Goal: Transaction & Acquisition: Purchase product/service

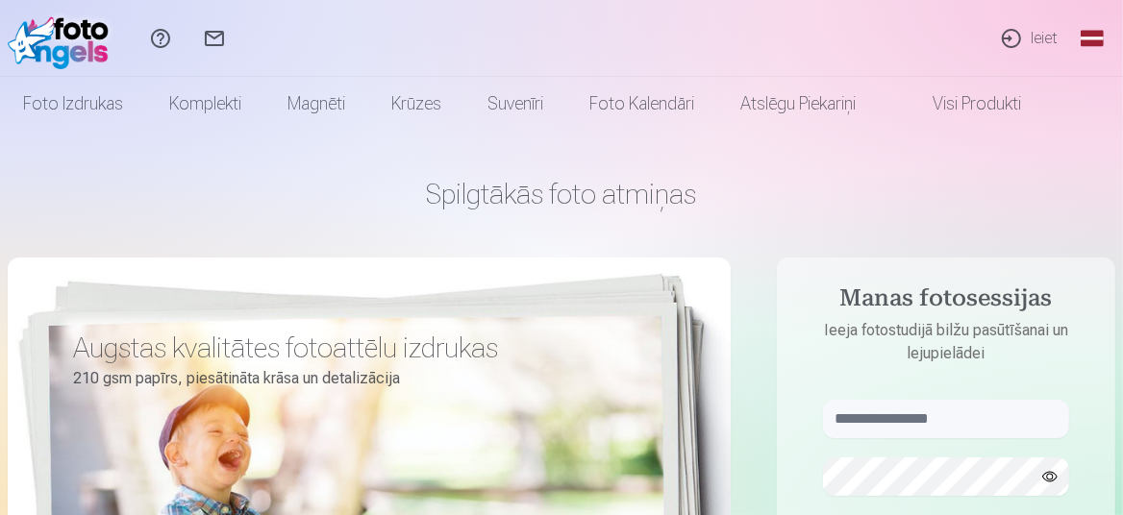
click at [1048, 32] on link "Ieiet" at bounding box center [1028, 38] width 88 height 77
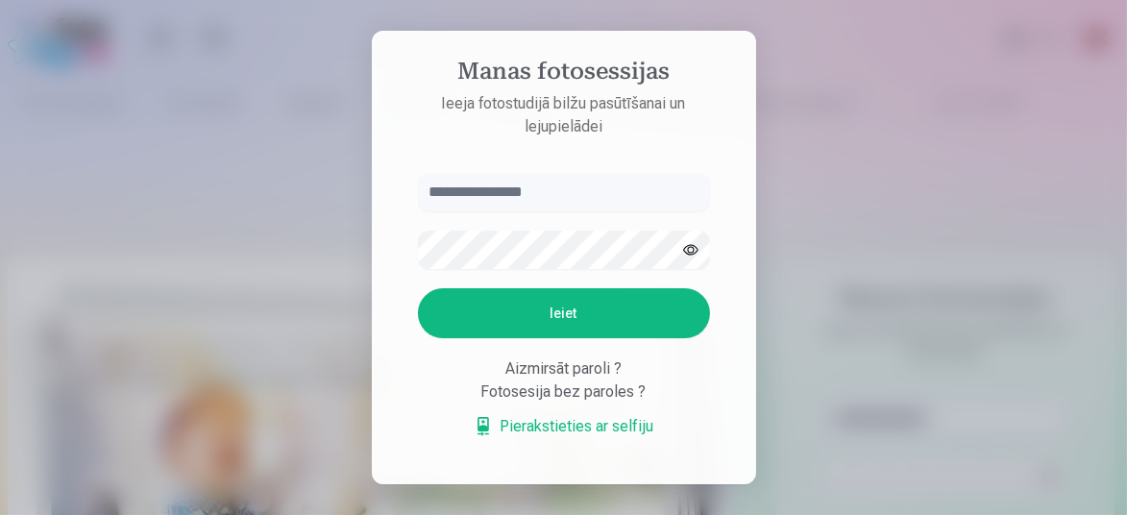
click at [547, 190] on input "text" at bounding box center [564, 192] width 292 height 38
type input "**********"
click at [622, 317] on button "Ieiet" at bounding box center [564, 313] width 292 height 50
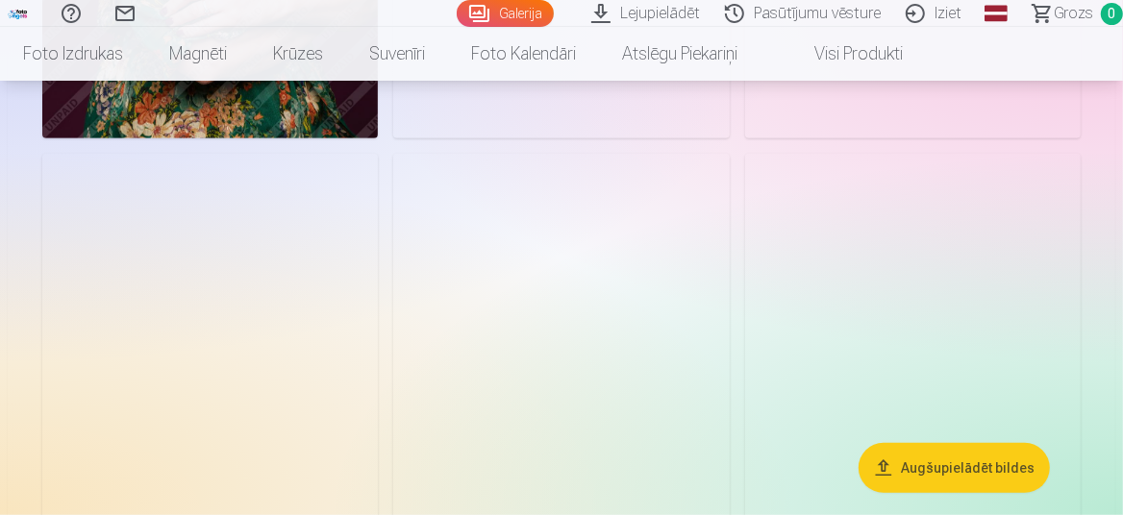
scroll to position [577, 0]
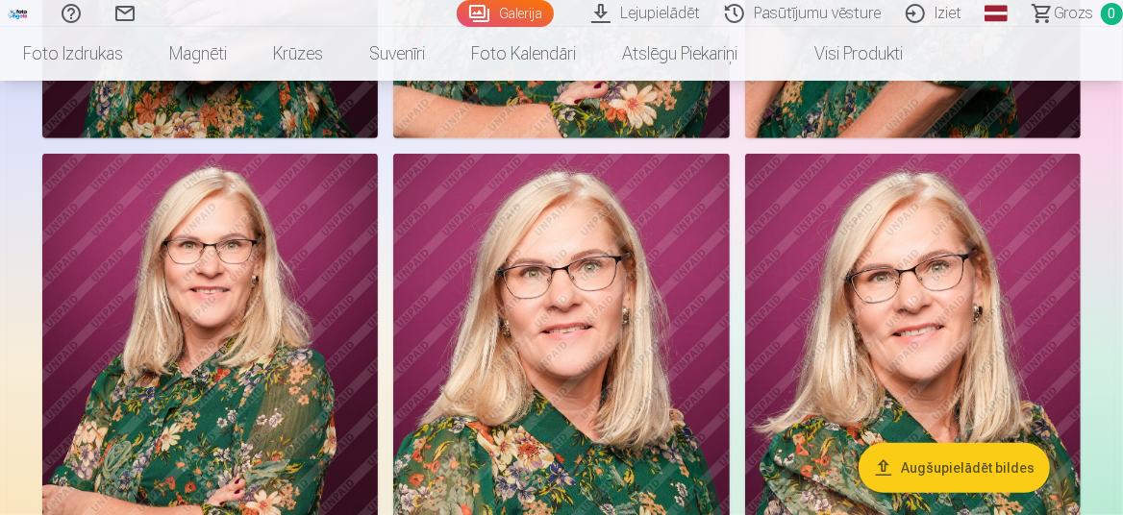
click at [534, 14] on link "Galerija" at bounding box center [505, 13] width 97 height 27
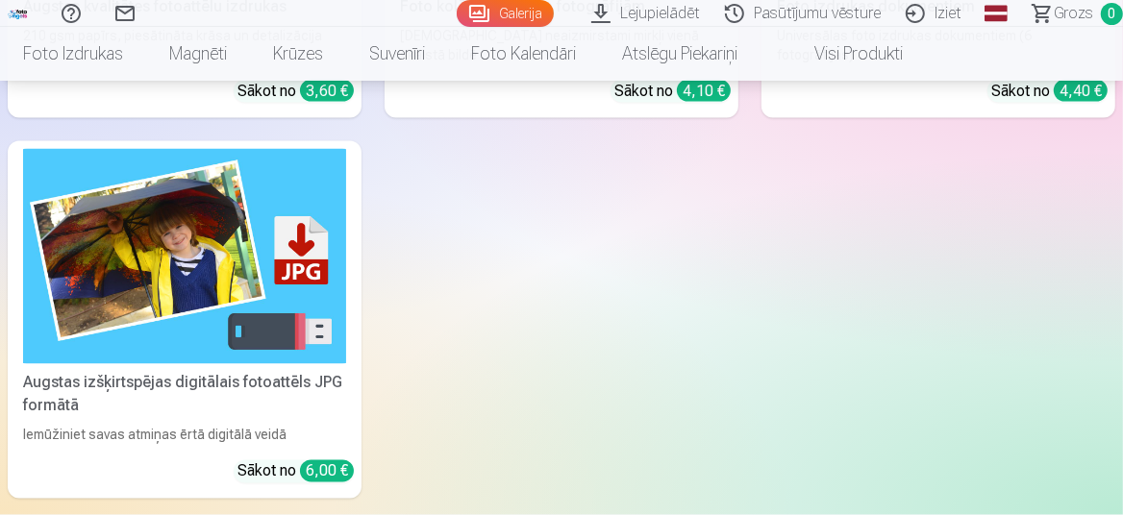
scroll to position [1441, 0]
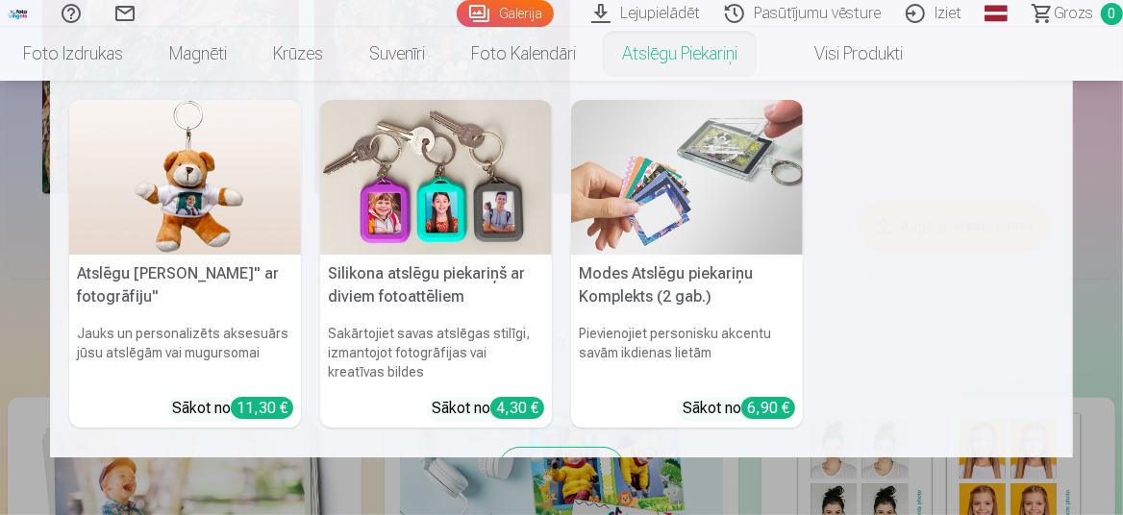
click at [657, 27] on link "Atslēgu piekariņi" at bounding box center [679, 54] width 161 height 54
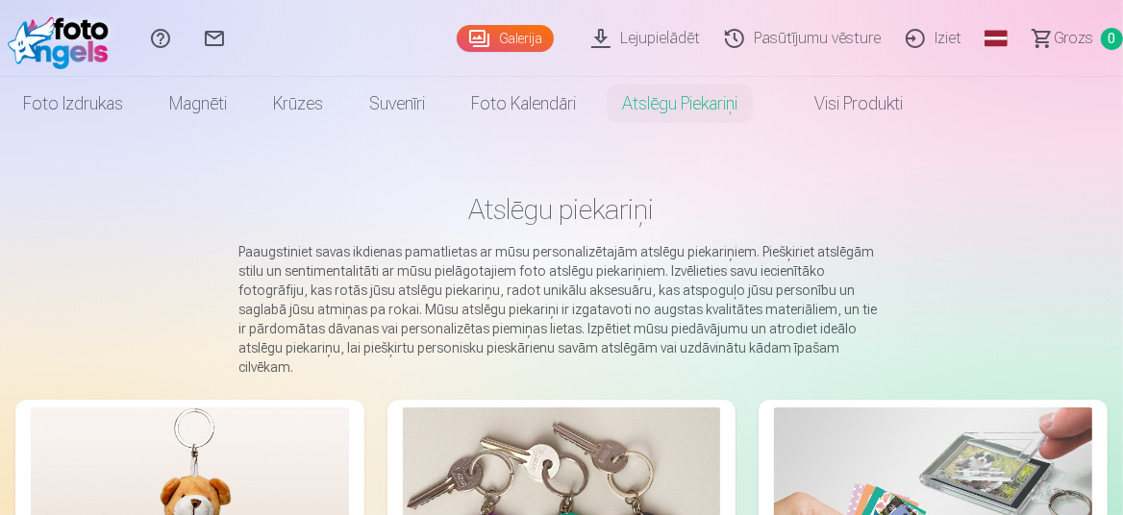
click at [670, 45] on link "Lejupielādēt" at bounding box center [649, 38] width 134 height 77
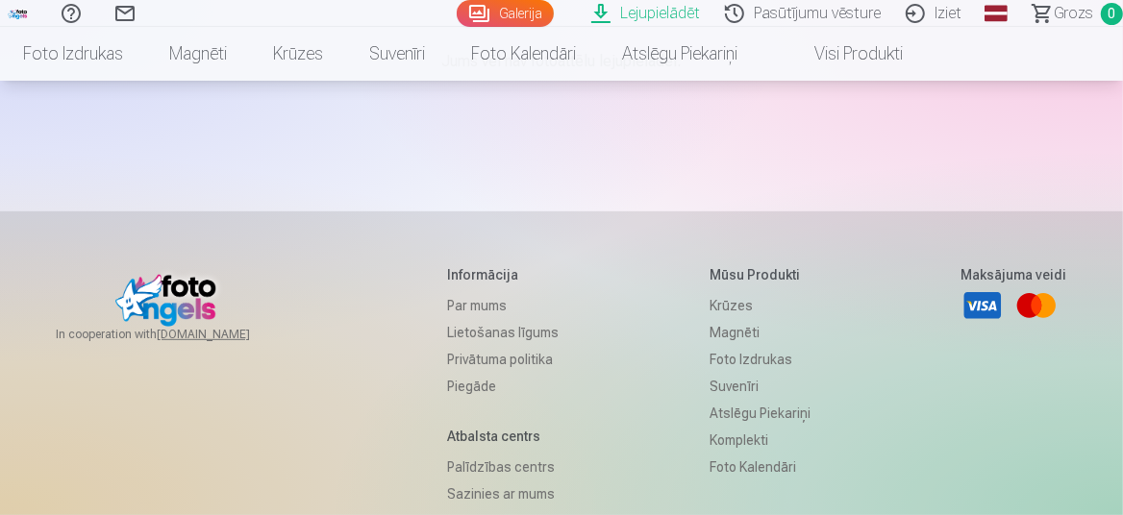
scroll to position [96, 0]
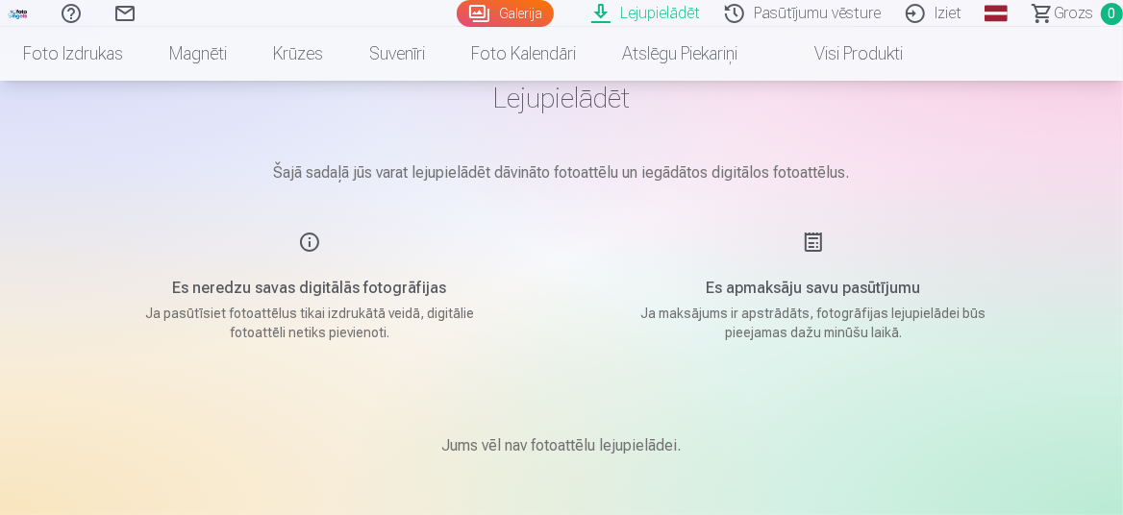
click at [849, 52] on link "Visi produkti" at bounding box center [842, 54] width 165 height 54
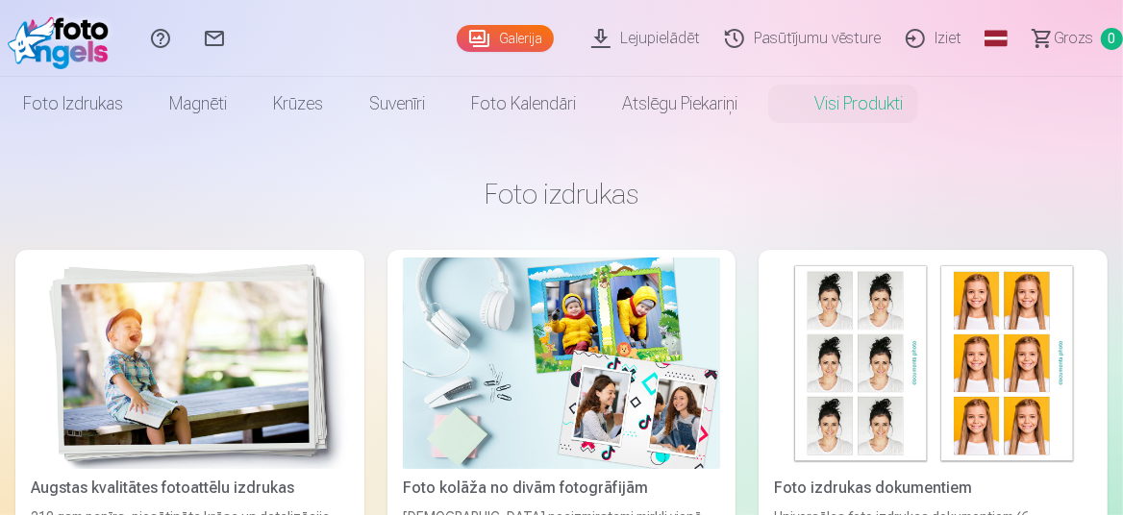
click at [516, 35] on link "Galerija" at bounding box center [505, 38] width 97 height 27
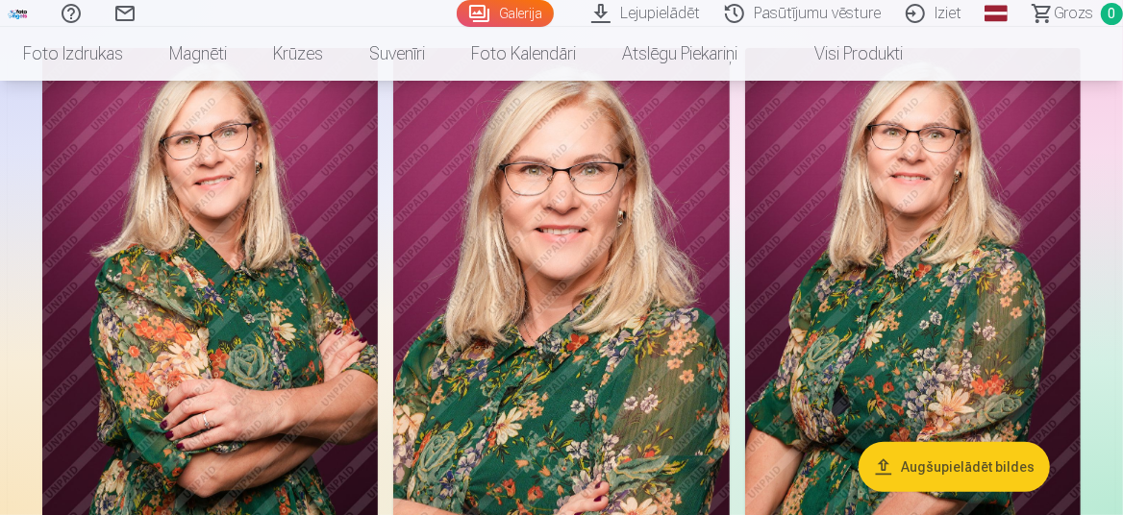
scroll to position [192, 0]
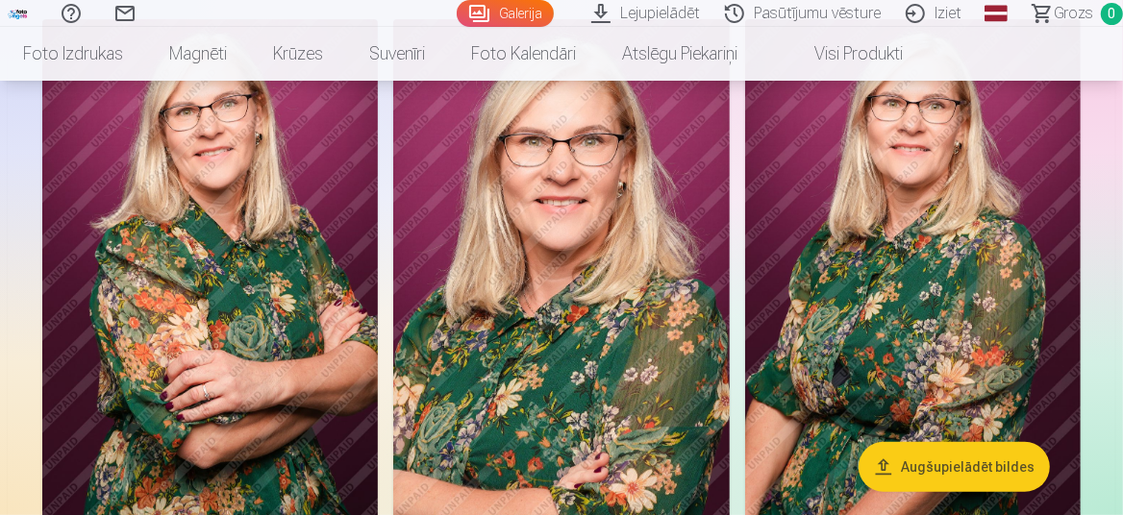
click at [634, 291] on img at bounding box center [560, 271] width 335 height 504
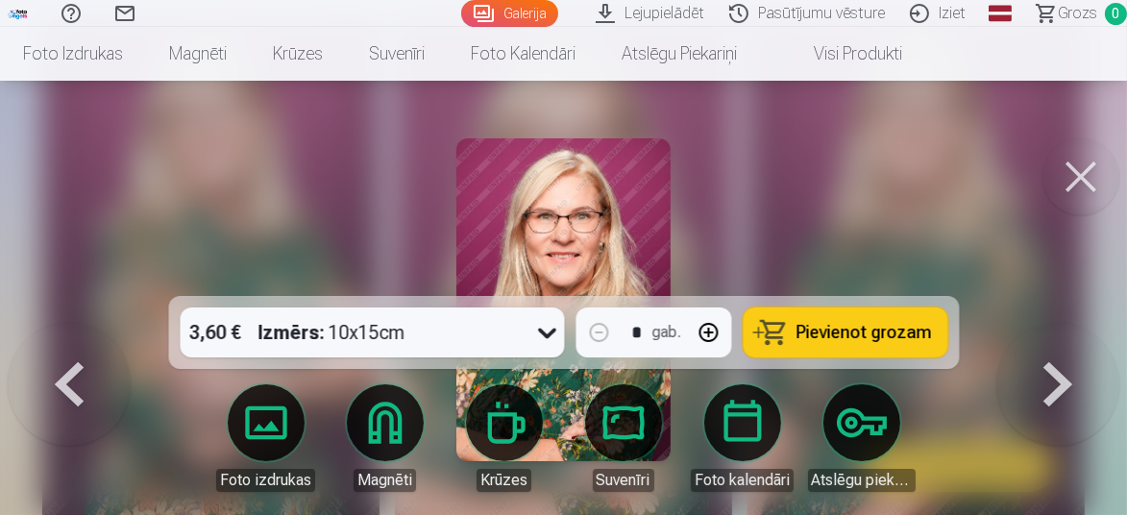
click at [855, 341] on span "Pievienot grozam" at bounding box center [865, 332] width 136 height 17
click at [896, 188] on div at bounding box center [563, 257] width 1127 height 515
click at [896, 188] on img at bounding box center [916, 272] width 337 height 507
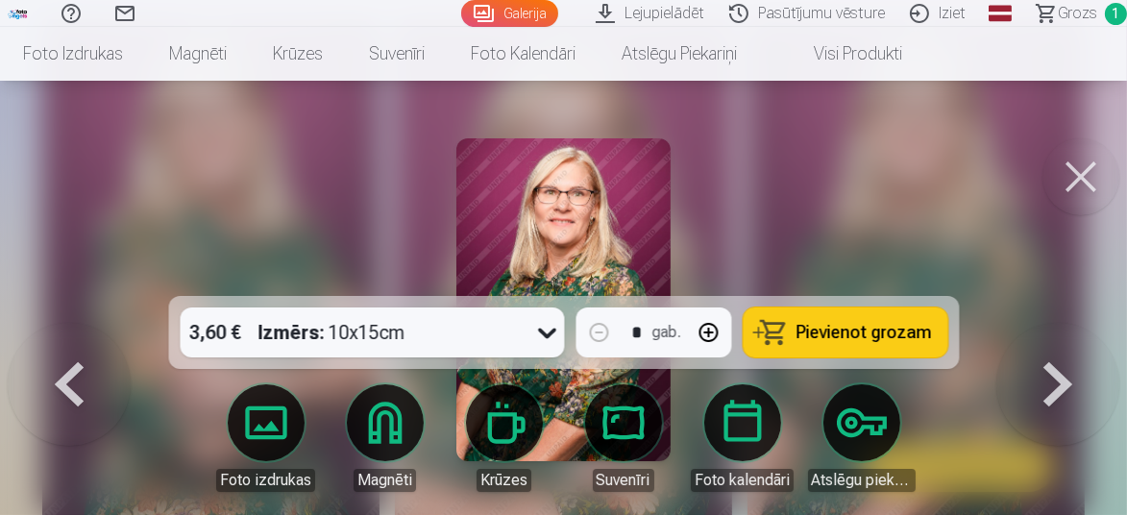
click at [1070, 172] on button at bounding box center [1081, 176] width 77 height 77
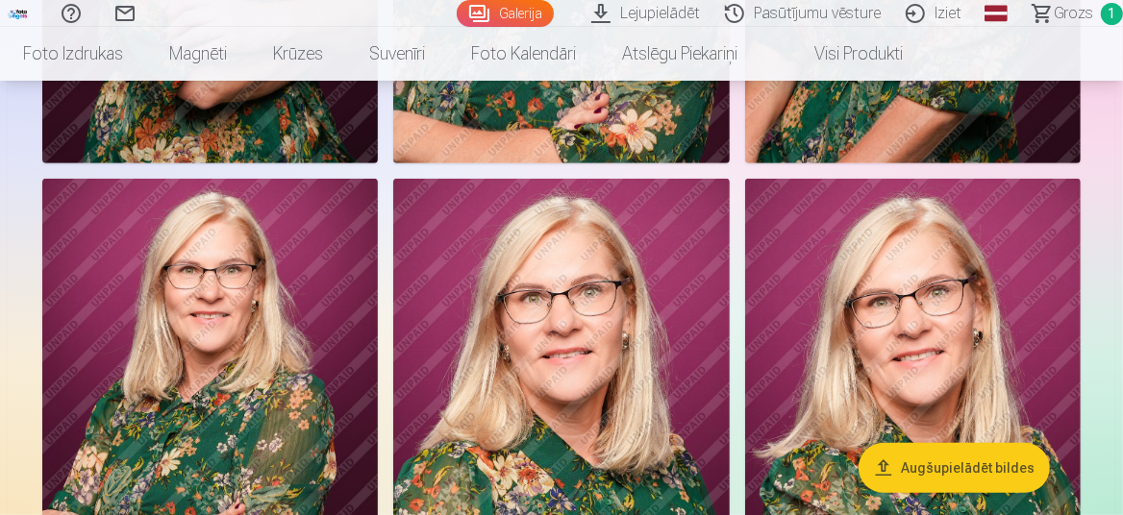
scroll to position [672, 0]
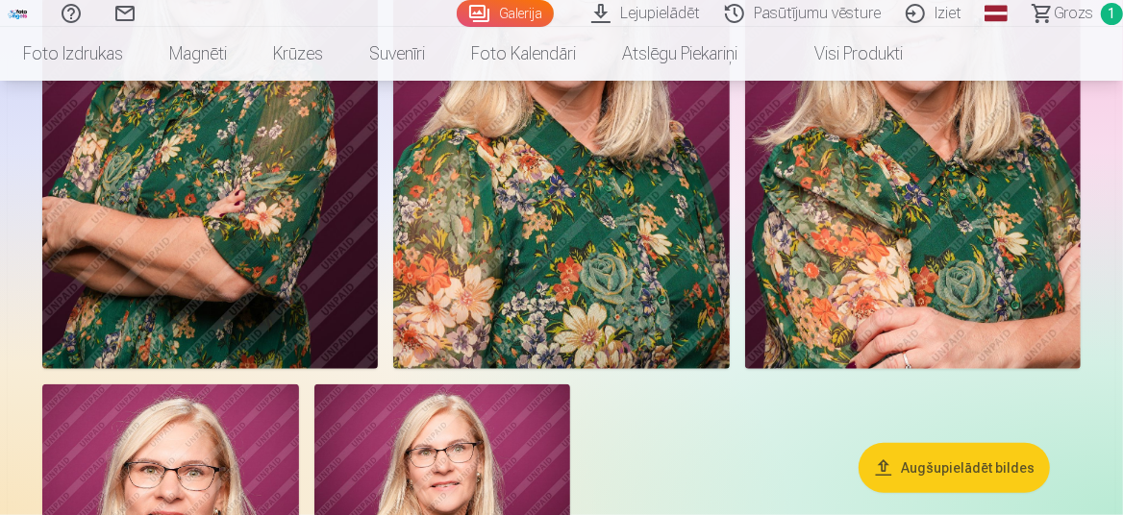
click at [931, 258] on img at bounding box center [912, 117] width 335 height 504
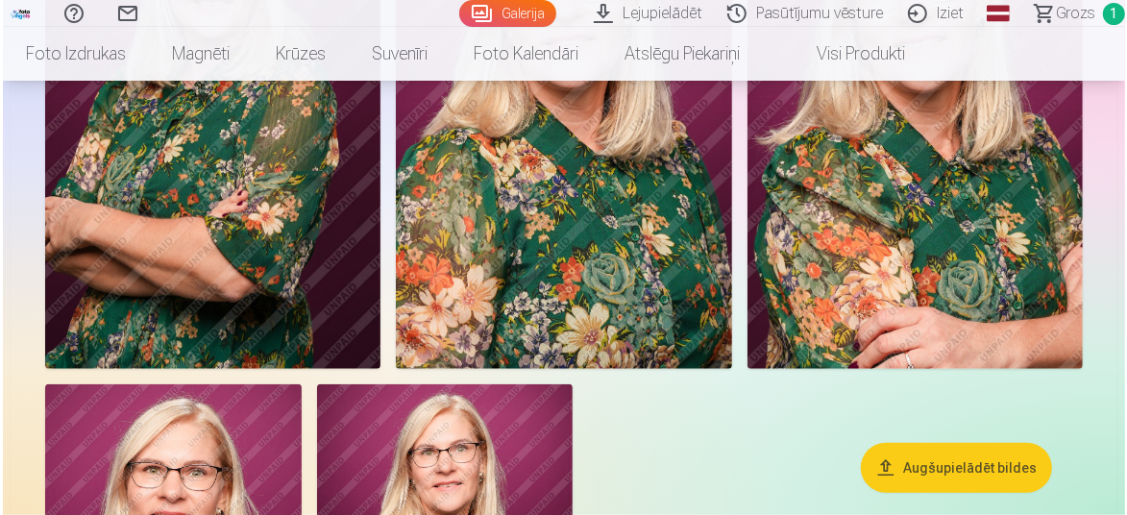
scroll to position [867, 0]
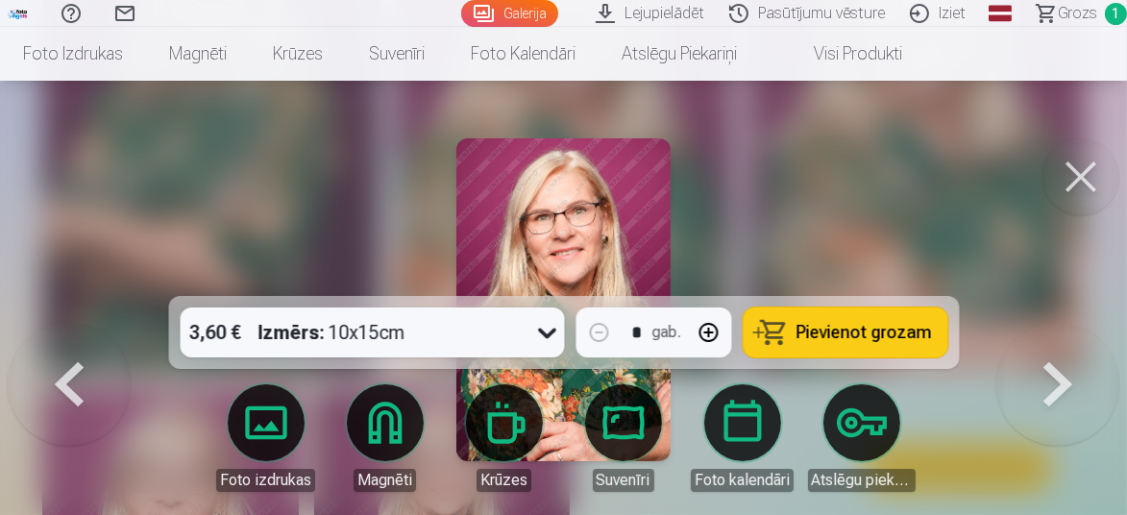
click at [855, 326] on span "Pievienot grozam" at bounding box center [865, 332] width 136 height 17
click at [236, 434] on link "Foto izdrukas" at bounding box center [266, 438] width 108 height 108
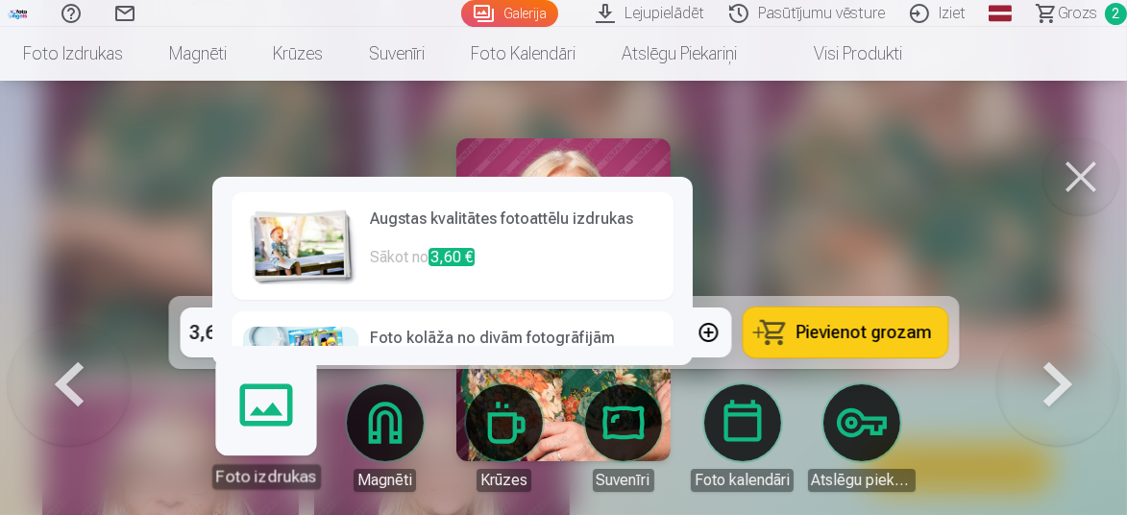
drag, startPoint x: 903, startPoint y: 235, endPoint x: 917, endPoint y: 224, distance: 18.5
click at [903, 235] on div at bounding box center [563, 257] width 1127 height 515
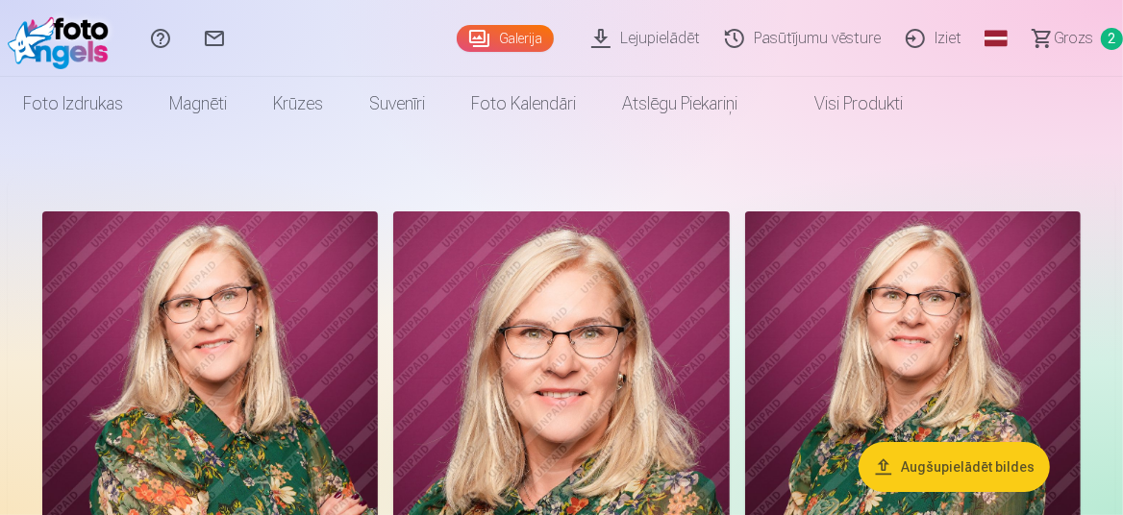
click at [947, 34] on link "Iziet" at bounding box center [936, 38] width 81 height 77
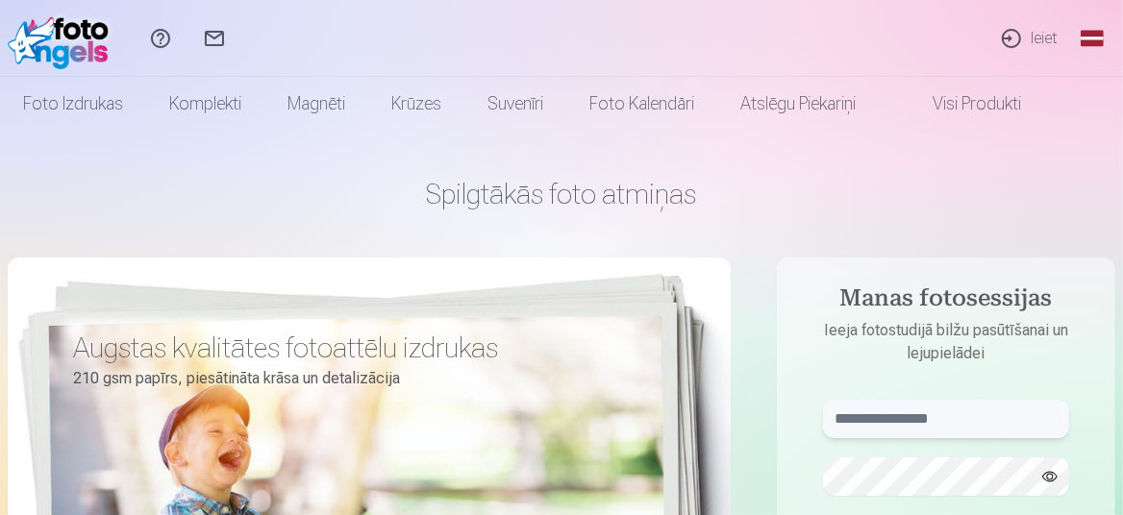
click at [929, 418] on input "text" at bounding box center [946, 419] width 246 height 38
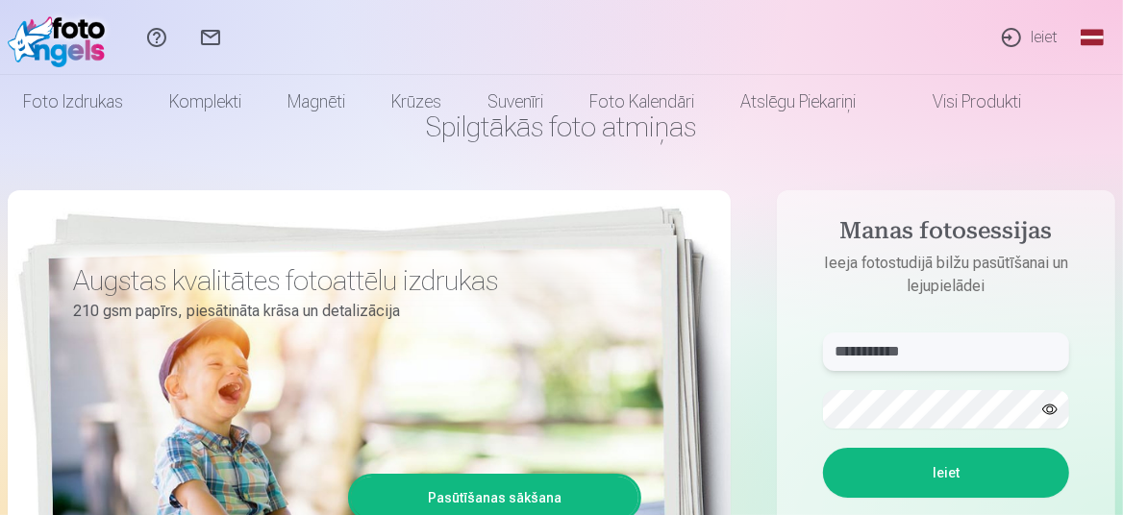
scroll to position [96, 0]
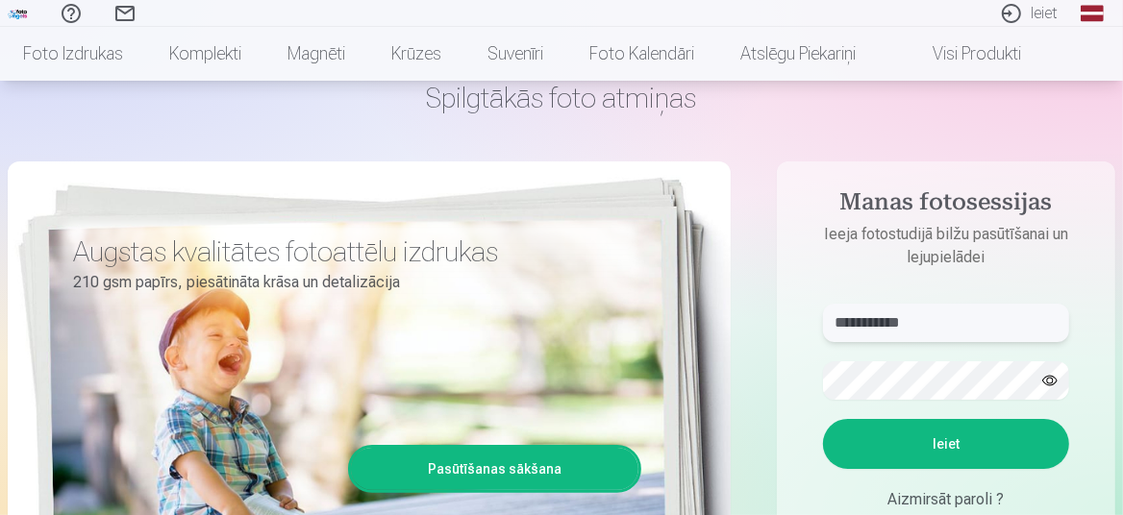
type input "**********"
click at [955, 447] on button "Ieiet" at bounding box center [946, 444] width 246 height 50
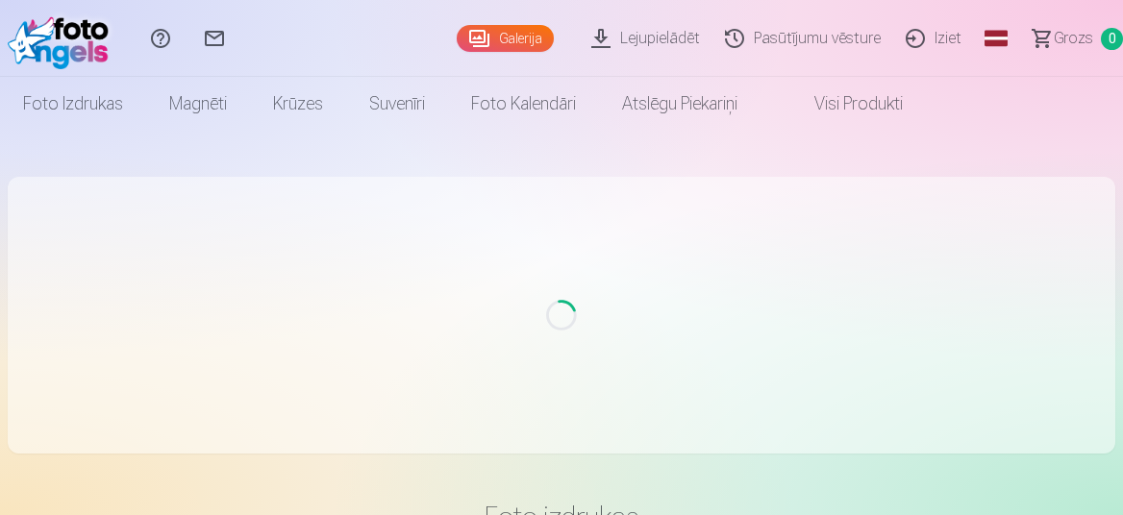
scroll to position [96, 0]
